Goal: Transaction & Acquisition: Purchase product/service

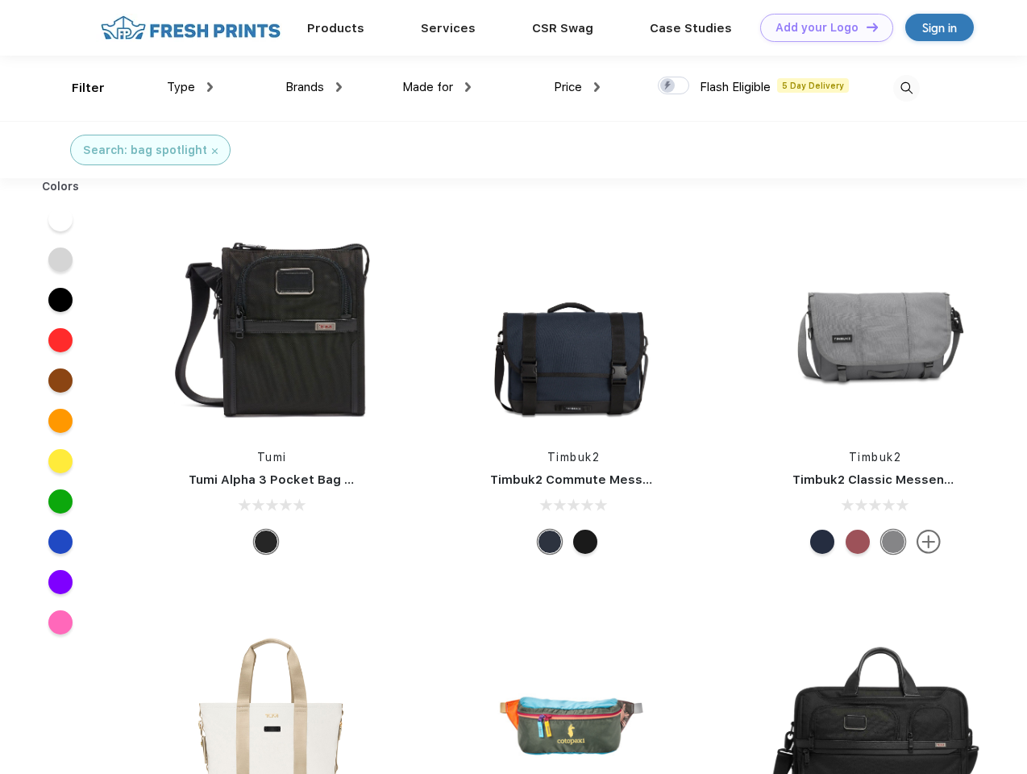
click at [821, 27] on link "Add your Logo Design Tool" at bounding box center [826, 28] width 133 height 28
click at [0, 0] on div "Design Tool" at bounding box center [0, 0] width 0 height 0
click at [865, 27] on link "Add your Logo Design Tool" at bounding box center [826, 28] width 133 height 28
click at [77, 88] on div "Filter" at bounding box center [88, 88] width 33 height 19
click at [190, 87] on span "Type" at bounding box center [181, 87] width 28 height 15
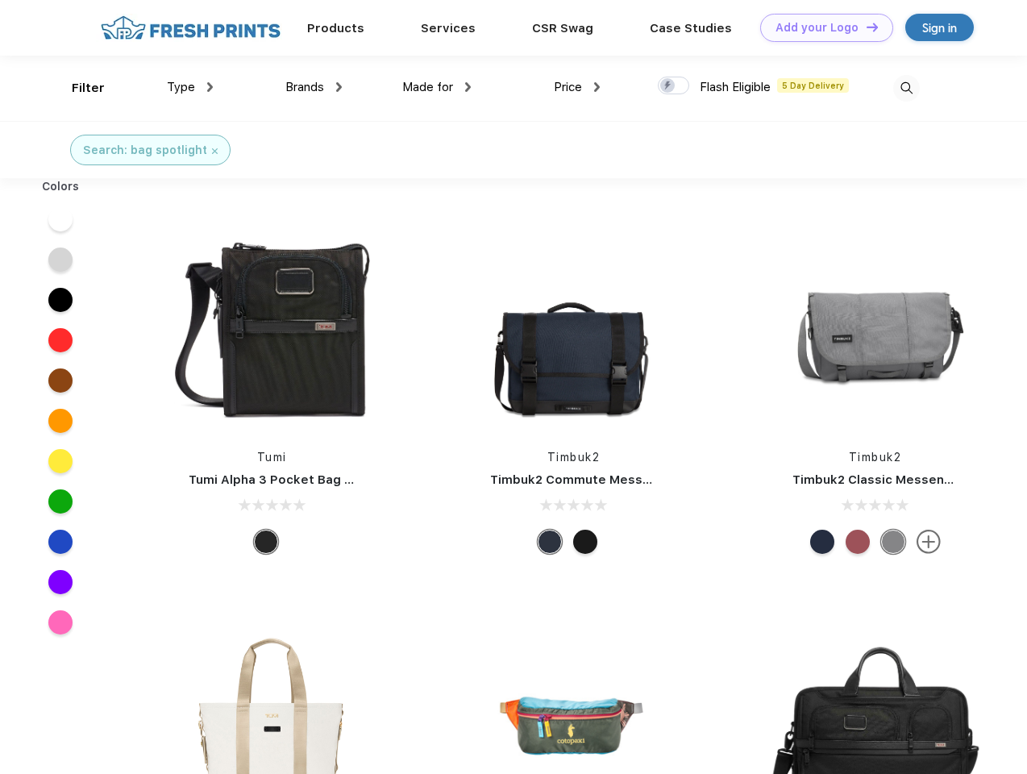
click at [314, 87] on span "Brands" at bounding box center [304, 87] width 39 height 15
click at [437, 87] on span "Made for" at bounding box center [427, 87] width 51 height 15
click at [577, 87] on span "Price" at bounding box center [568, 87] width 28 height 15
click at [674, 86] on div at bounding box center [673, 86] width 31 height 18
click at [668, 86] on input "checkbox" at bounding box center [663, 81] width 10 height 10
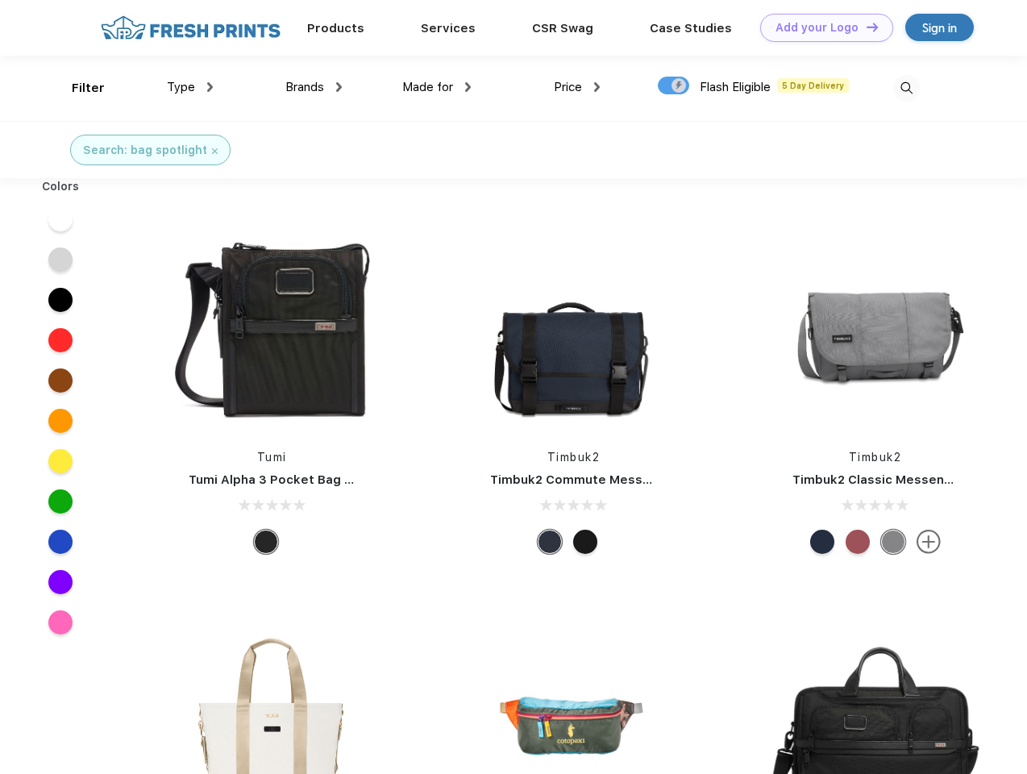
click at [906, 88] on img at bounding box center [906, 88] width 27 height 27
